Goal: Information Seeking & Learning: Learn about a topic

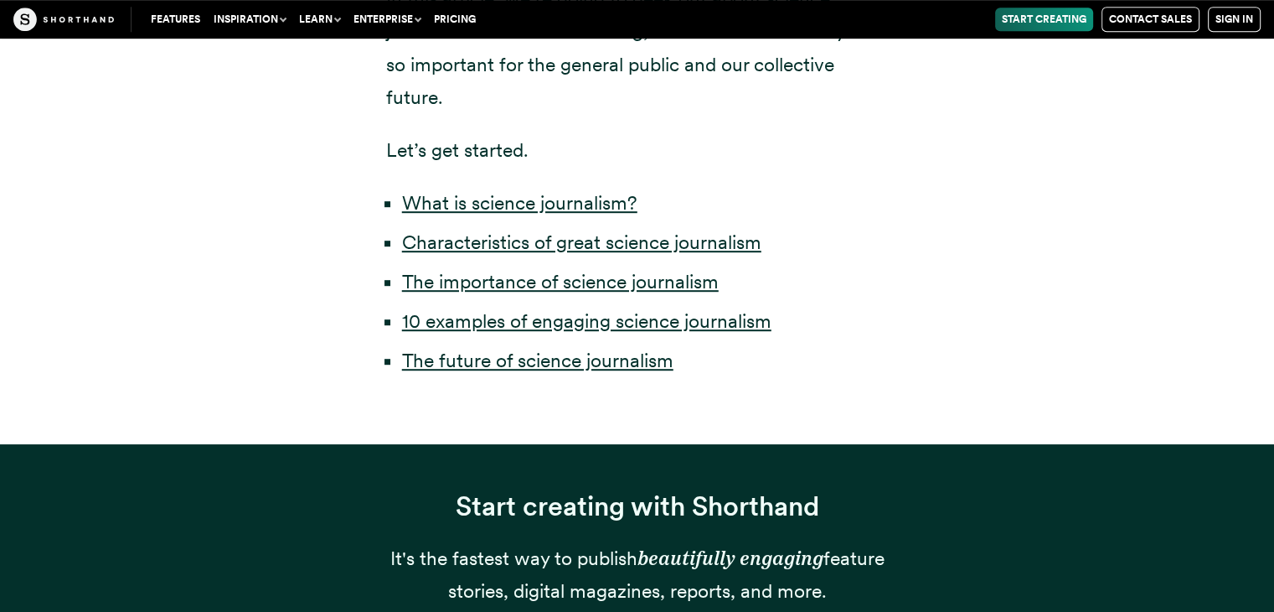
scroll to position [938, 0]
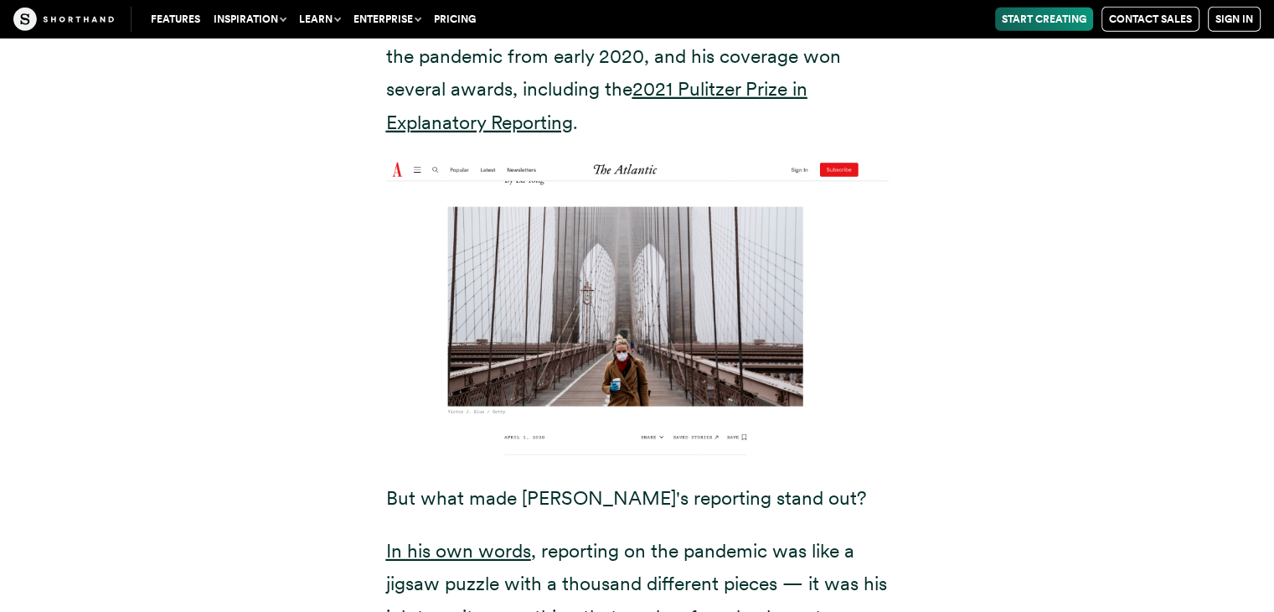
scroll to position [5275, 0]
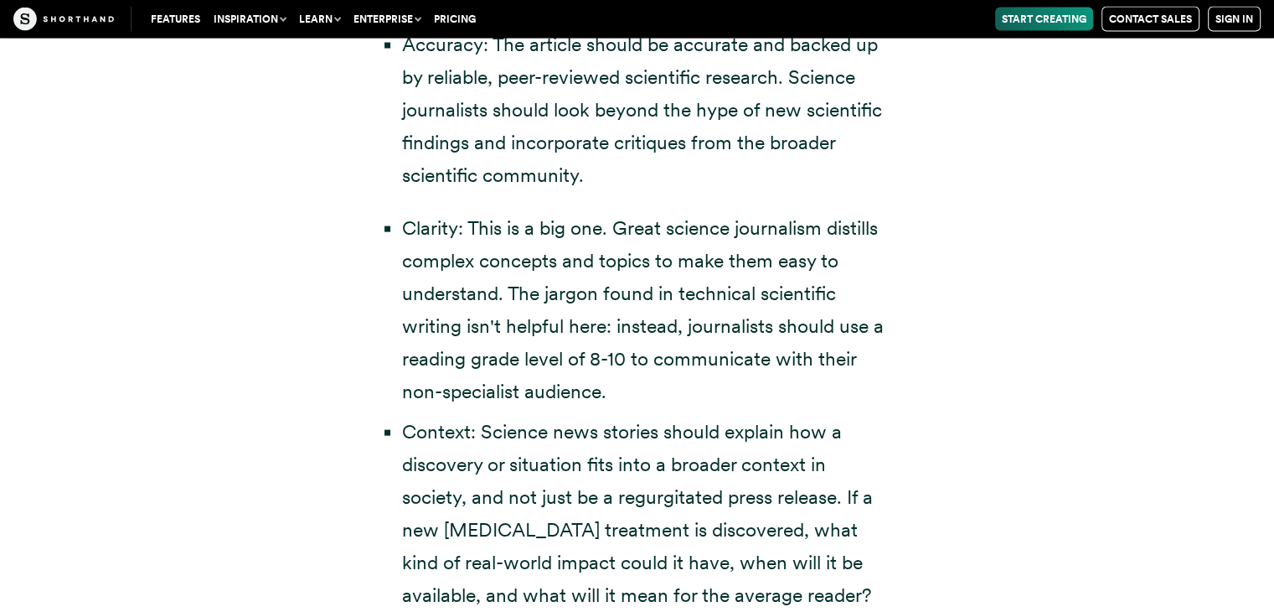
scroll to position [3627, 0]
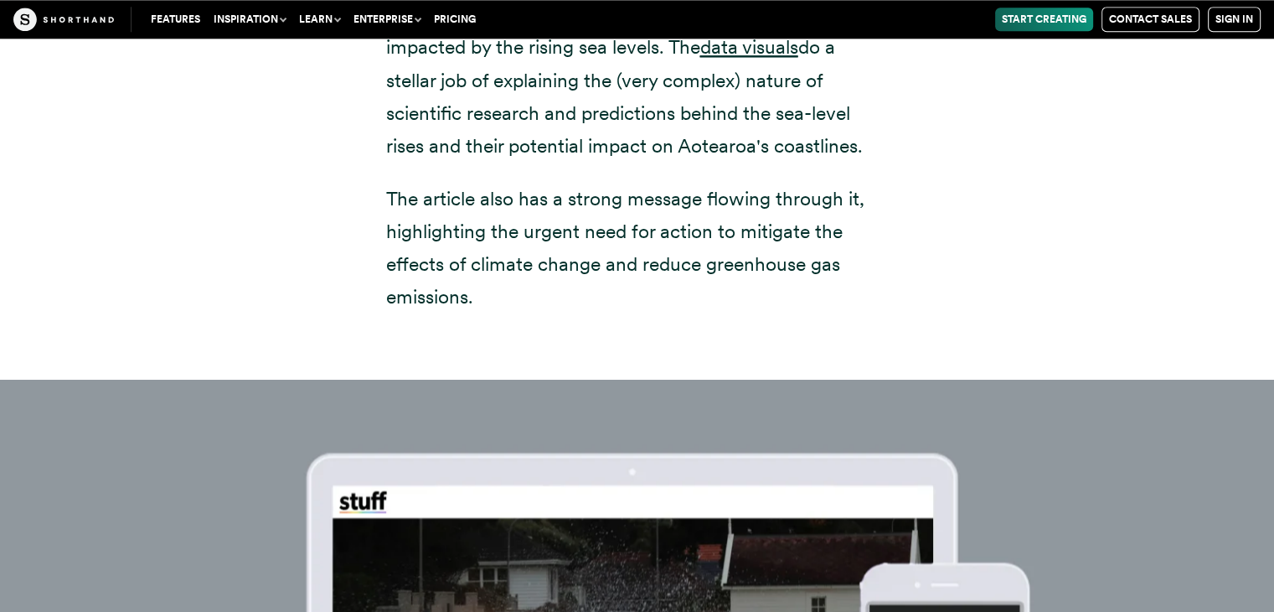
scroll to position [8443, 0]
